Goal: Navigation & Orientation: Find specific page/section

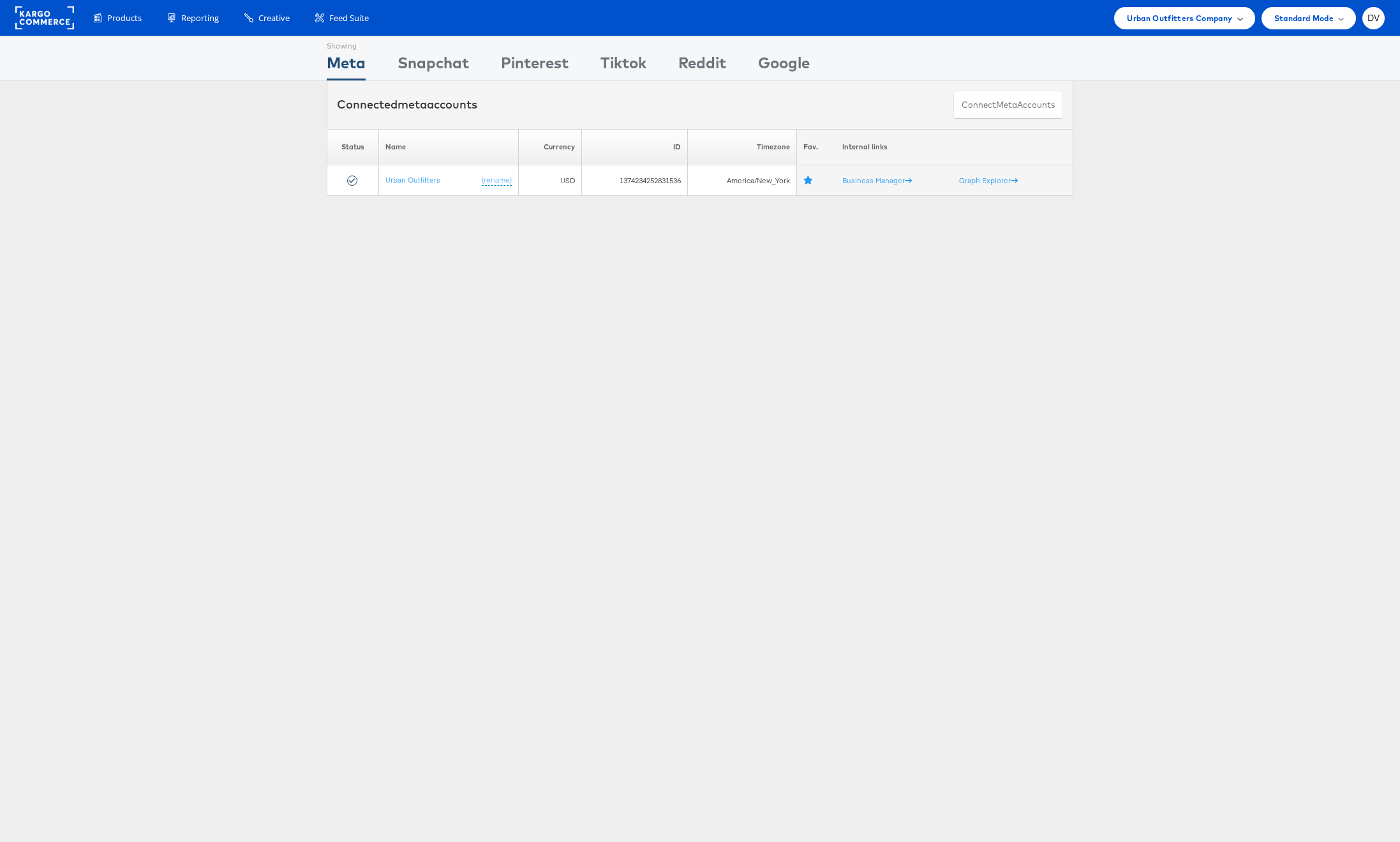
click at [1155, 26] on div "Urban Outfitters Company" at bounding box center [1184, 18] width 141 height 22
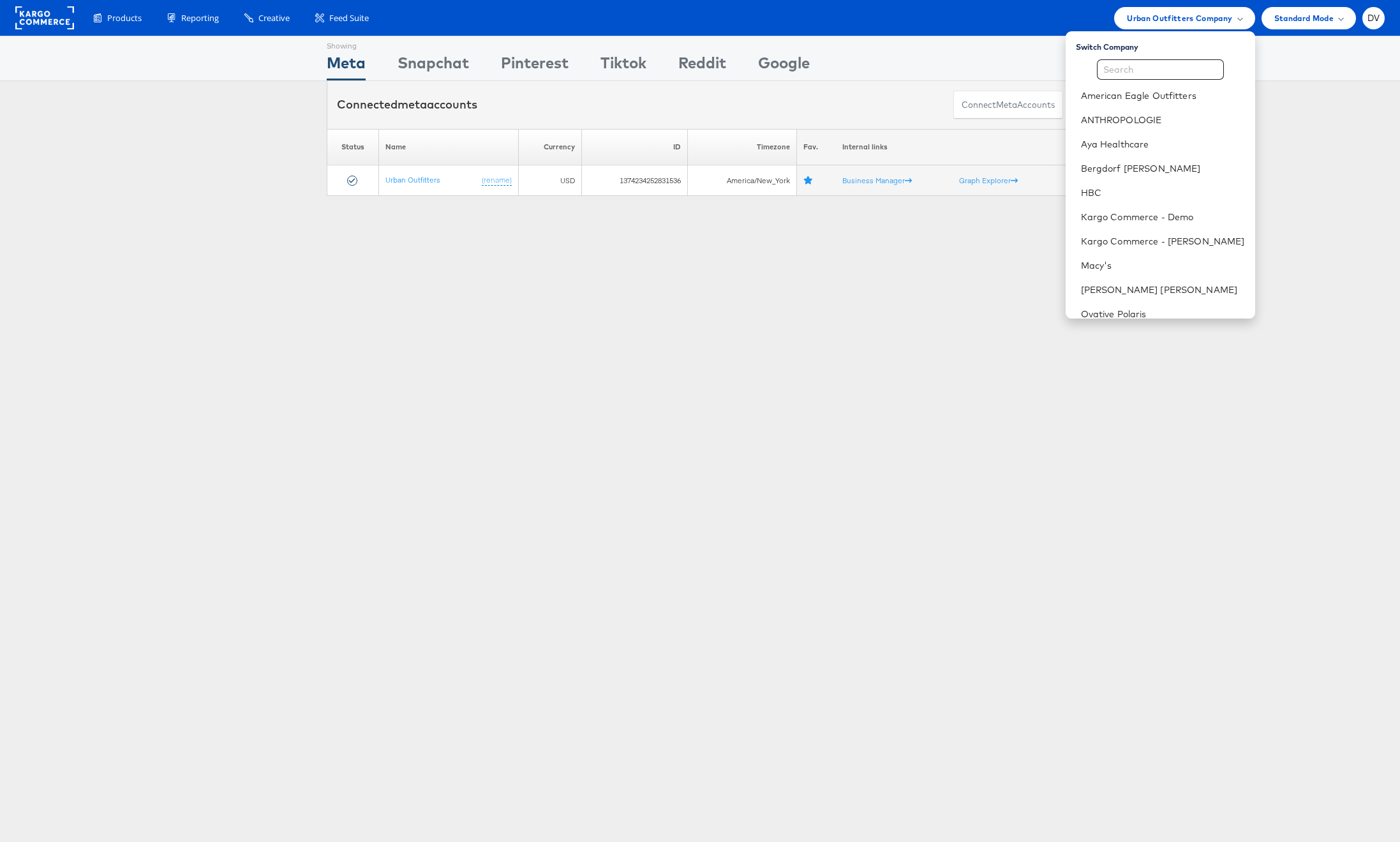
scroll to position [180, 0]
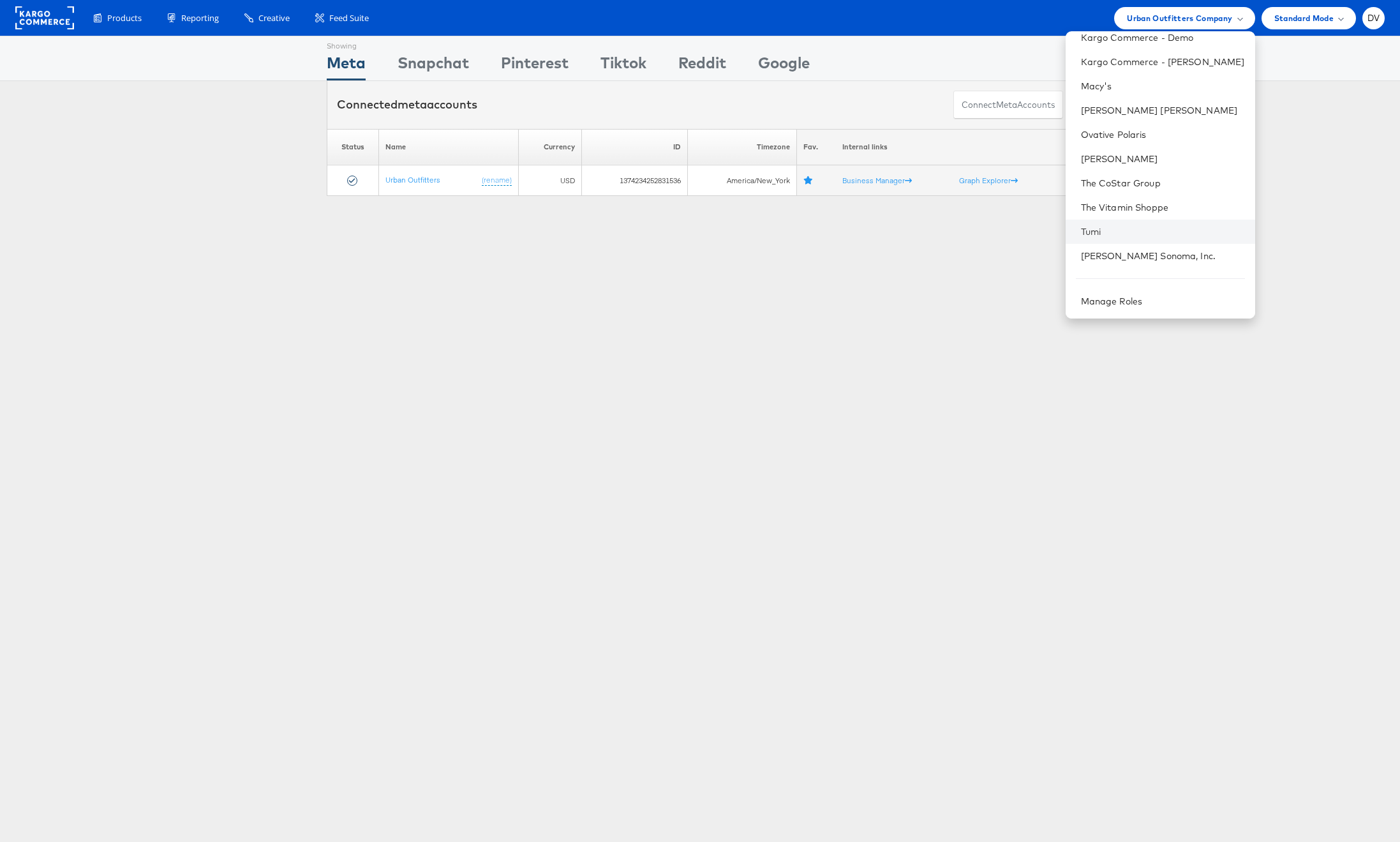
click at [1143, 224] on li "Tumi" at bounding box center [1160, 232] width 190 height 24
click at [1138, 228] on link "Tumi" at bounding box center [1162, 232] width 164 height 13
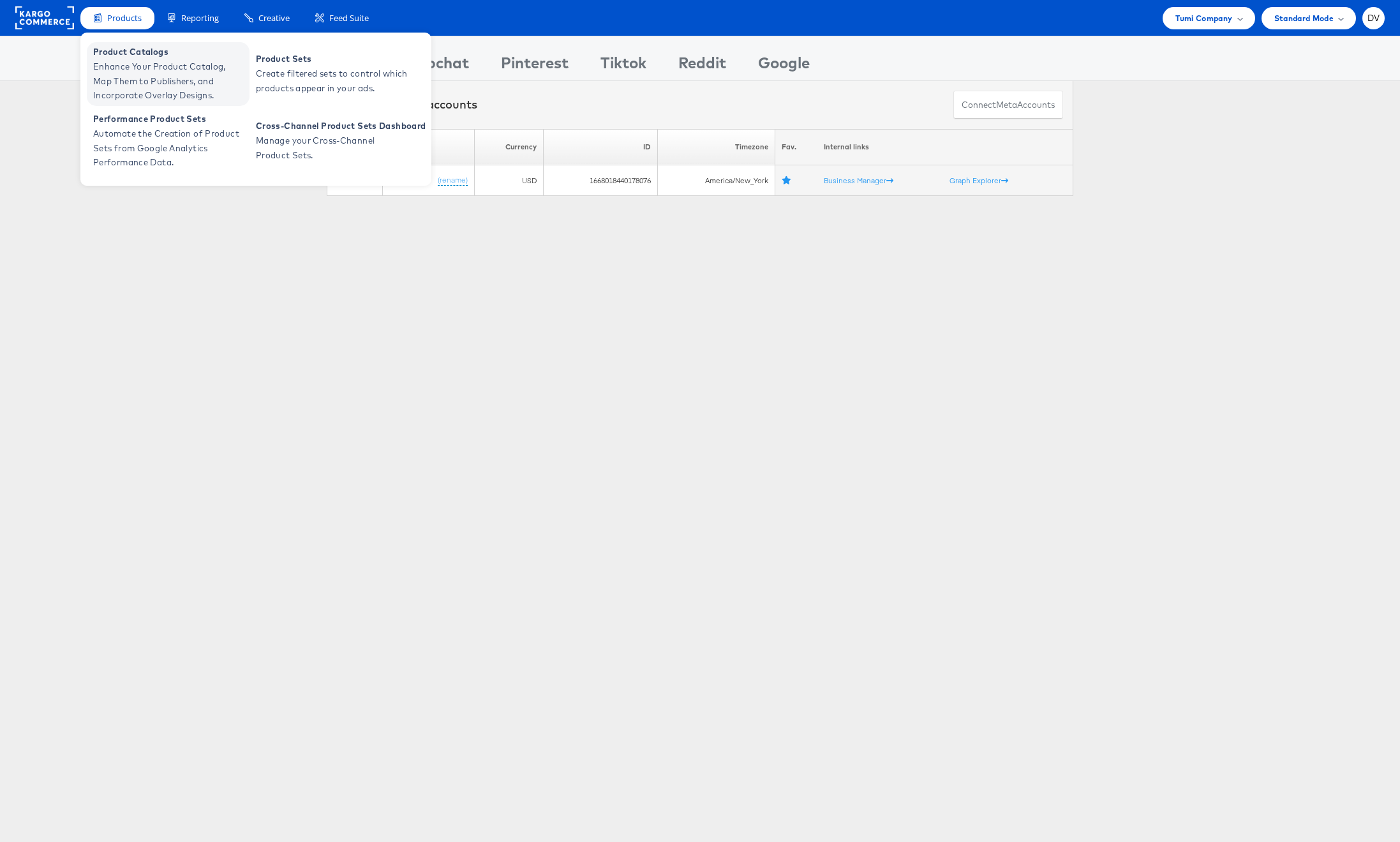
click at [138, 60] on span "Enhance Your Product Catalog, Map Them to Publishers, and Incorporate Overlay D…" at bounding box center [170, 81] width 153 height 43
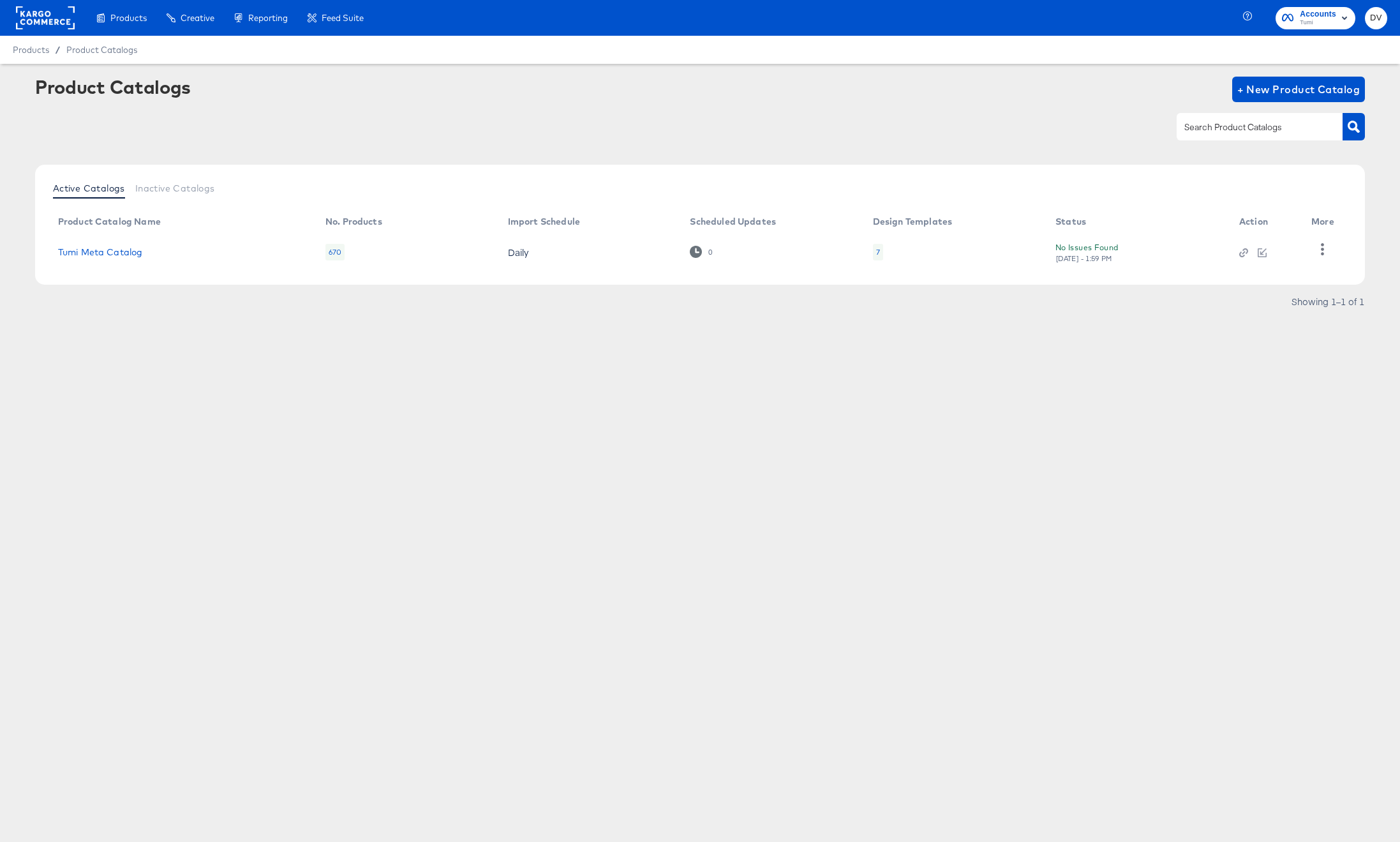
click at [616, 471] on div "Products Creative Reporting Feed Suite Accounts Tumi DV Products / Product Cata…" at bounding box center [700, 421] width 1400 height 842
